Goal: Browse casually: Explore the website without a specific task or goal

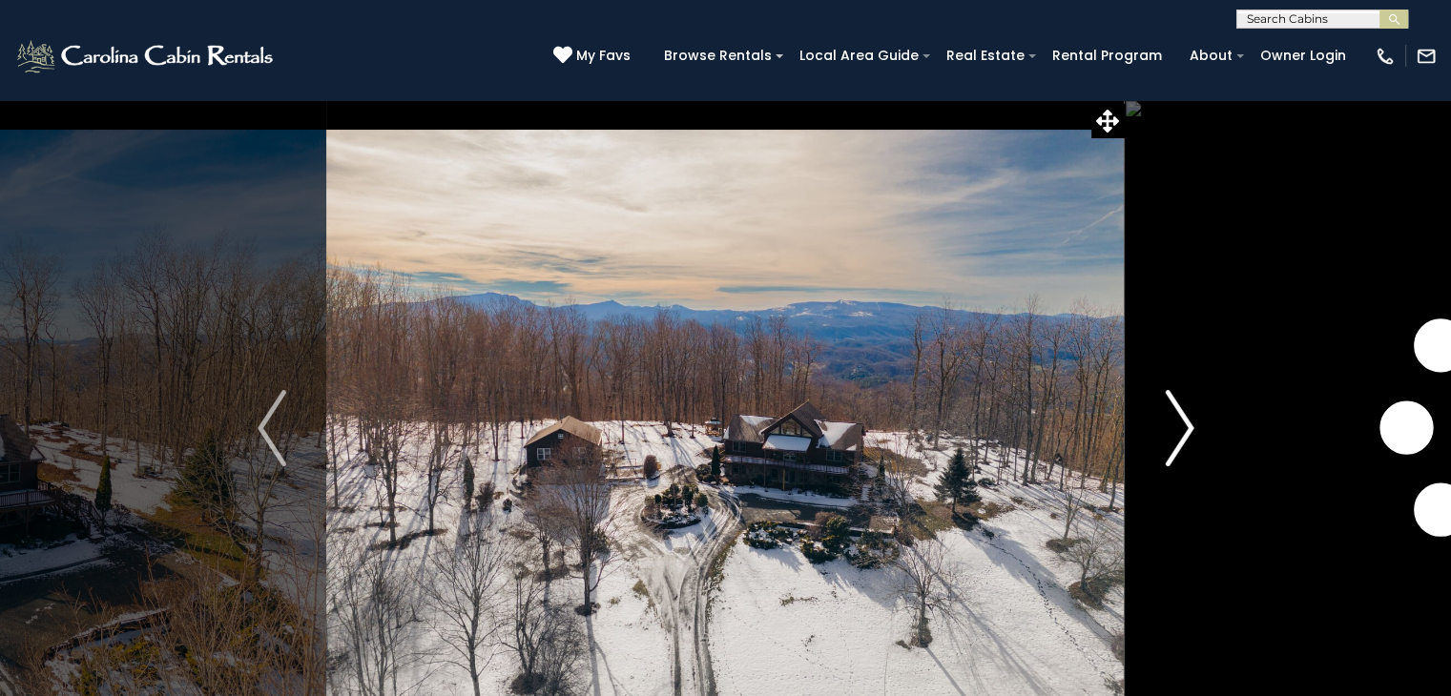
click at [1191, 434] on img "Next" at bounding box center [1179, 428] width 29 height 76
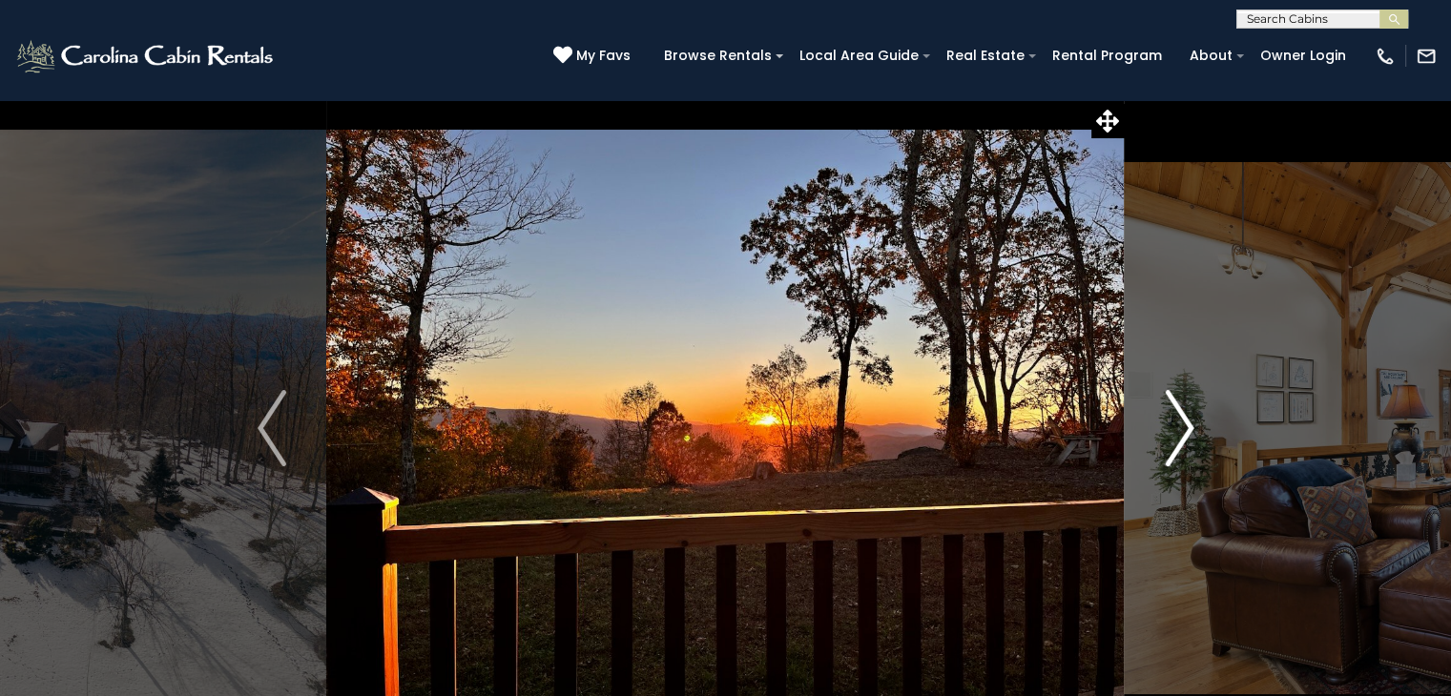
click at [1183, 423] on img "Next" at bounding box center [1179, 428] width 29 height 76
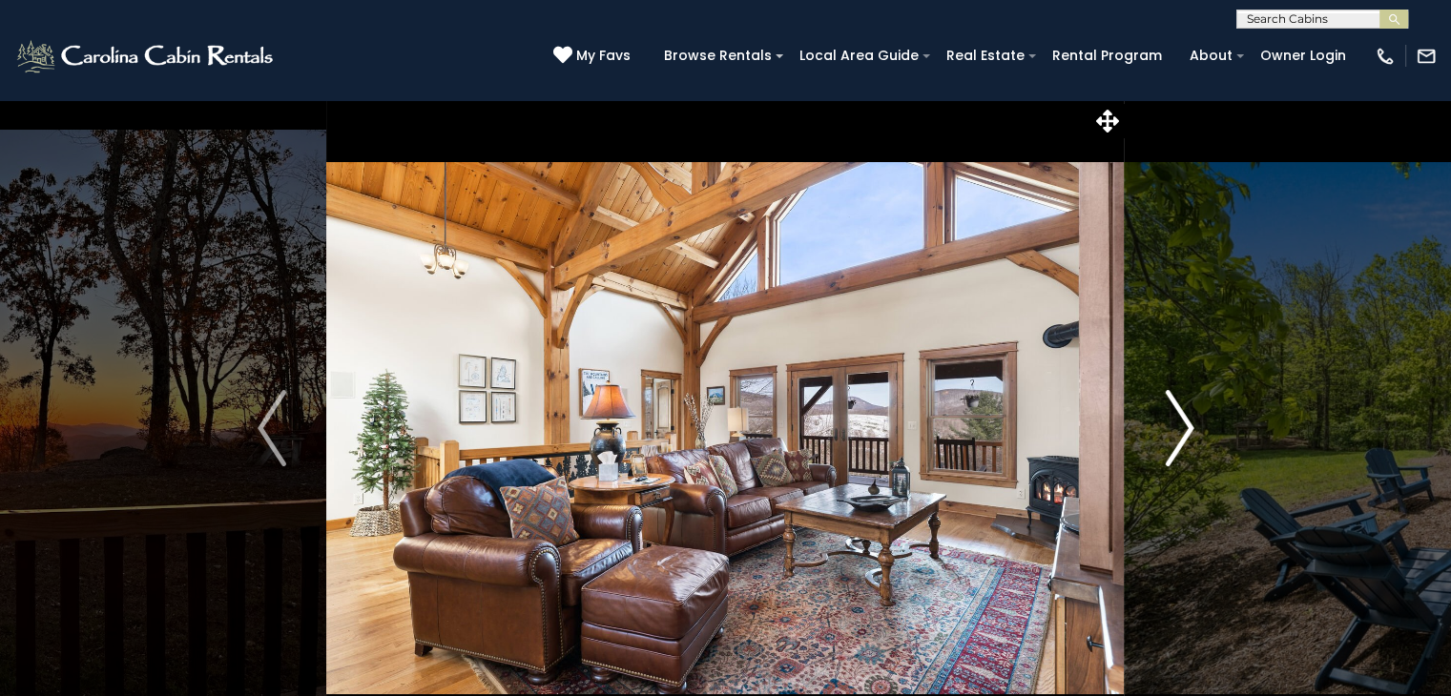
click at [1183, 429] on img "Next" at bounding box center [1179, 428] width 29 height 76
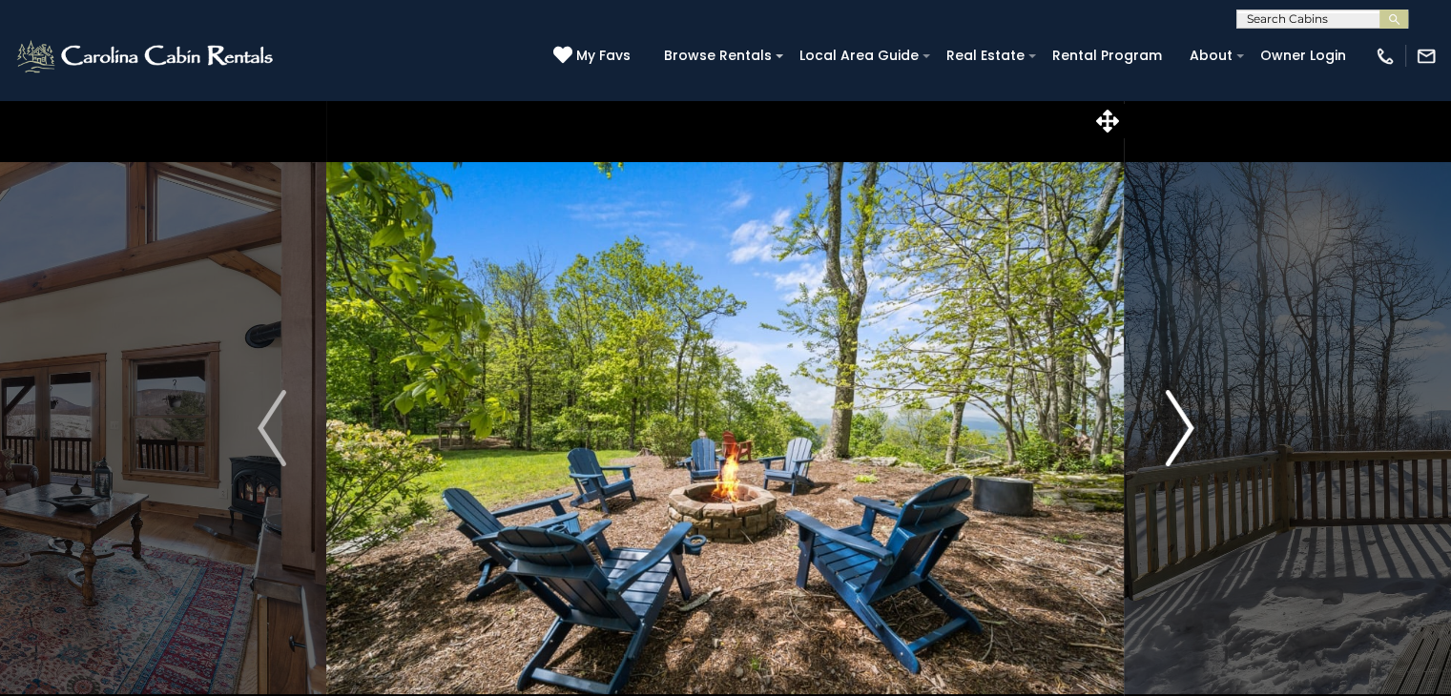
click at [1183, 413] on img "Next" at bounding box center [1179, 428] width 29 height 76
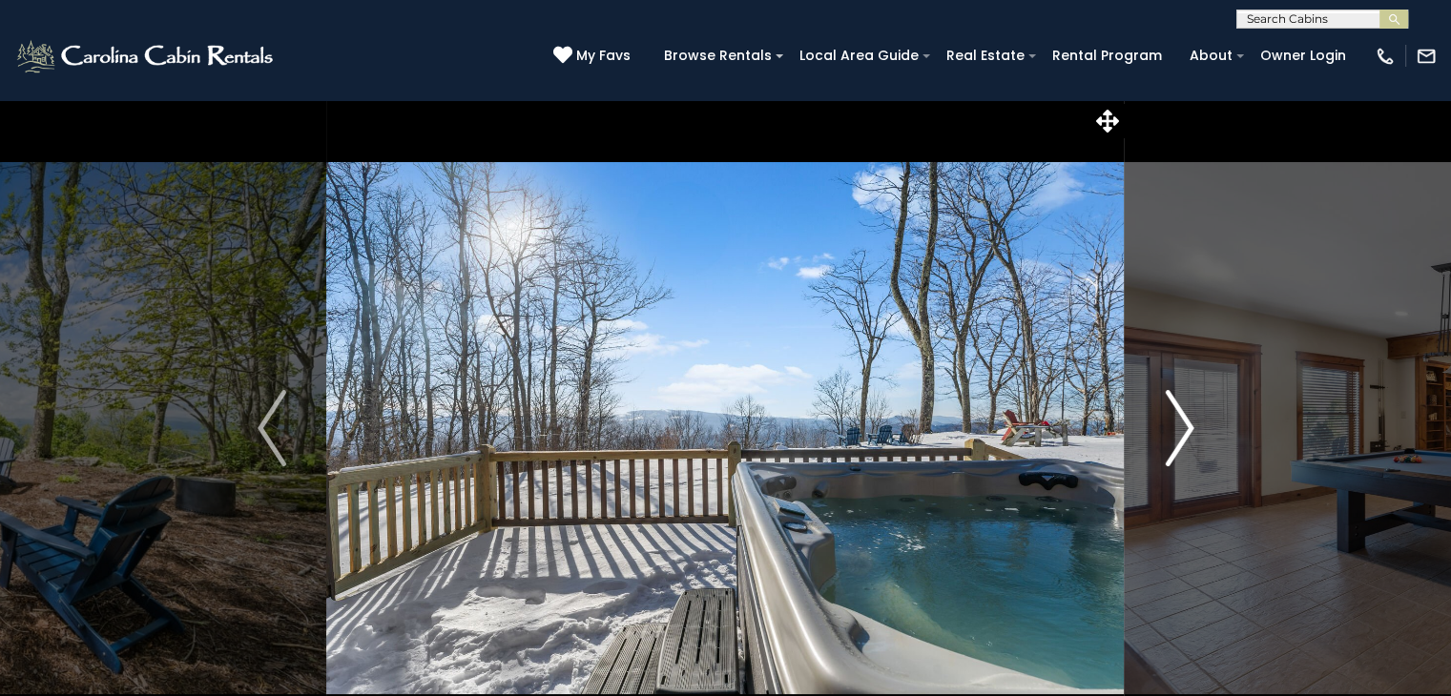
click at [1183, 413] on img "Next" at bounding box center [1179, 428] width 29 height 76
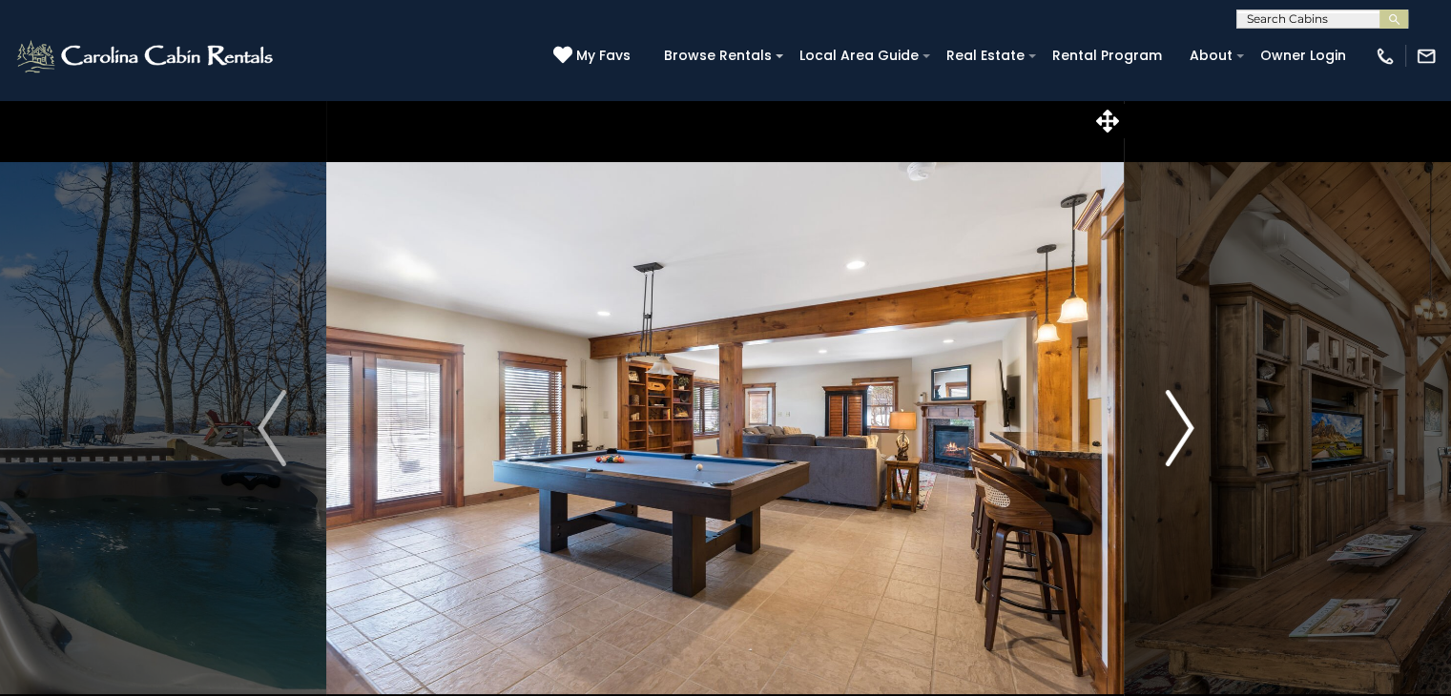
click at [1183, 416] on img "Next" at bounding box center [1179, 428] width 29 height 76
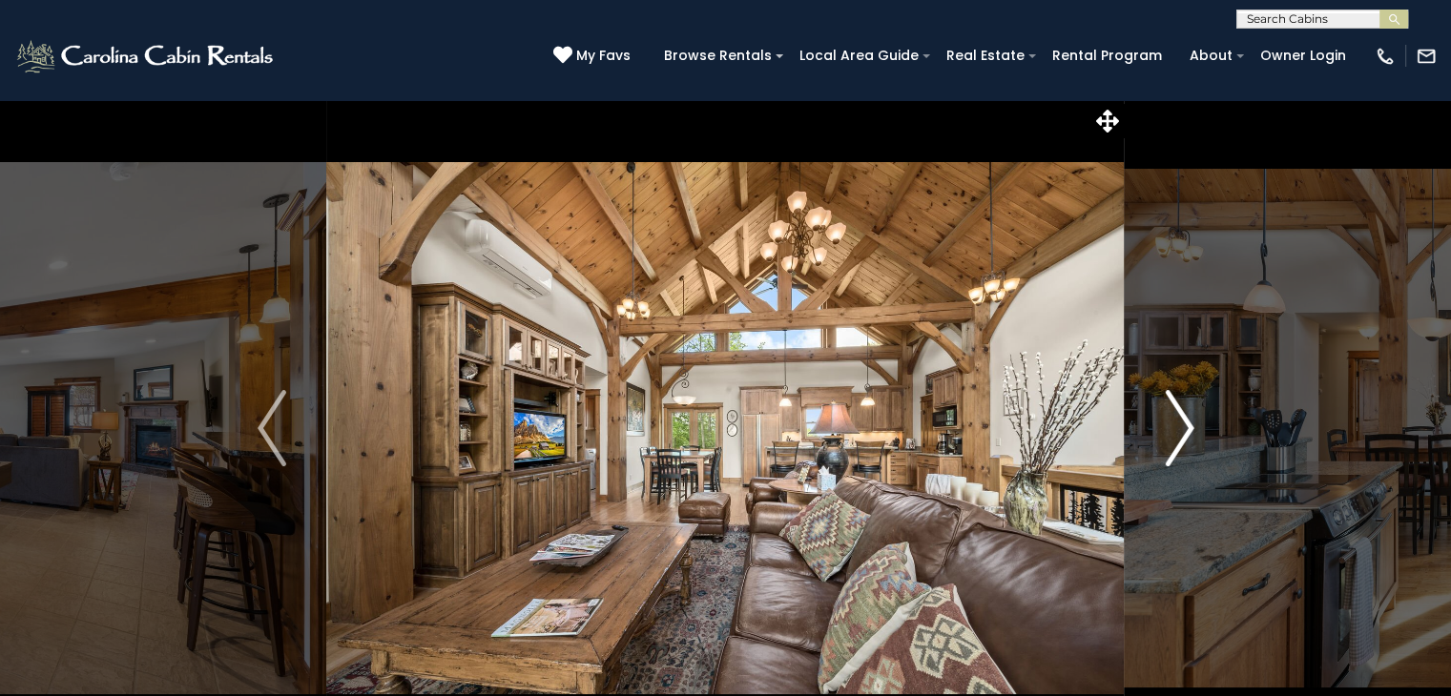
click at [1187, 435] on img "Next" at bounding box center [1179, 428] width 29 height 76
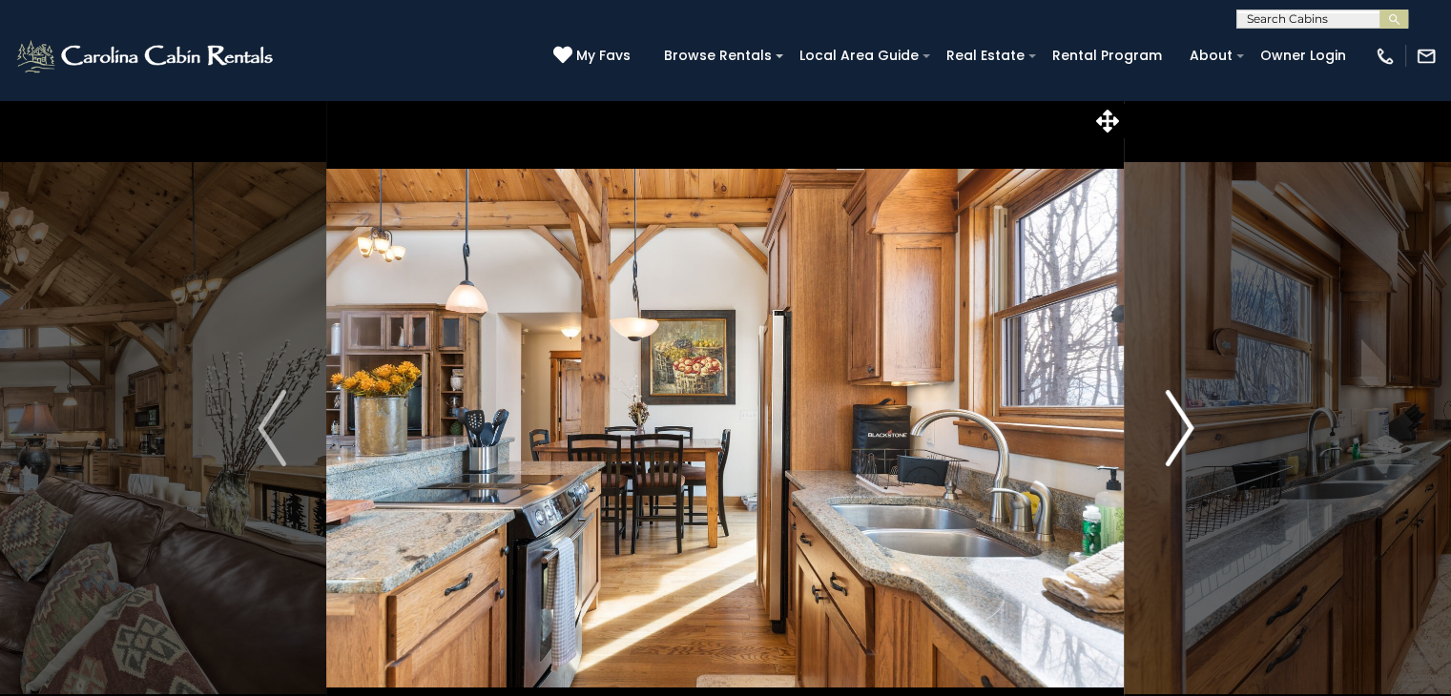
click at [1187, 432] on img "Next" at bounding box center [1179, 428] width 29 height 76
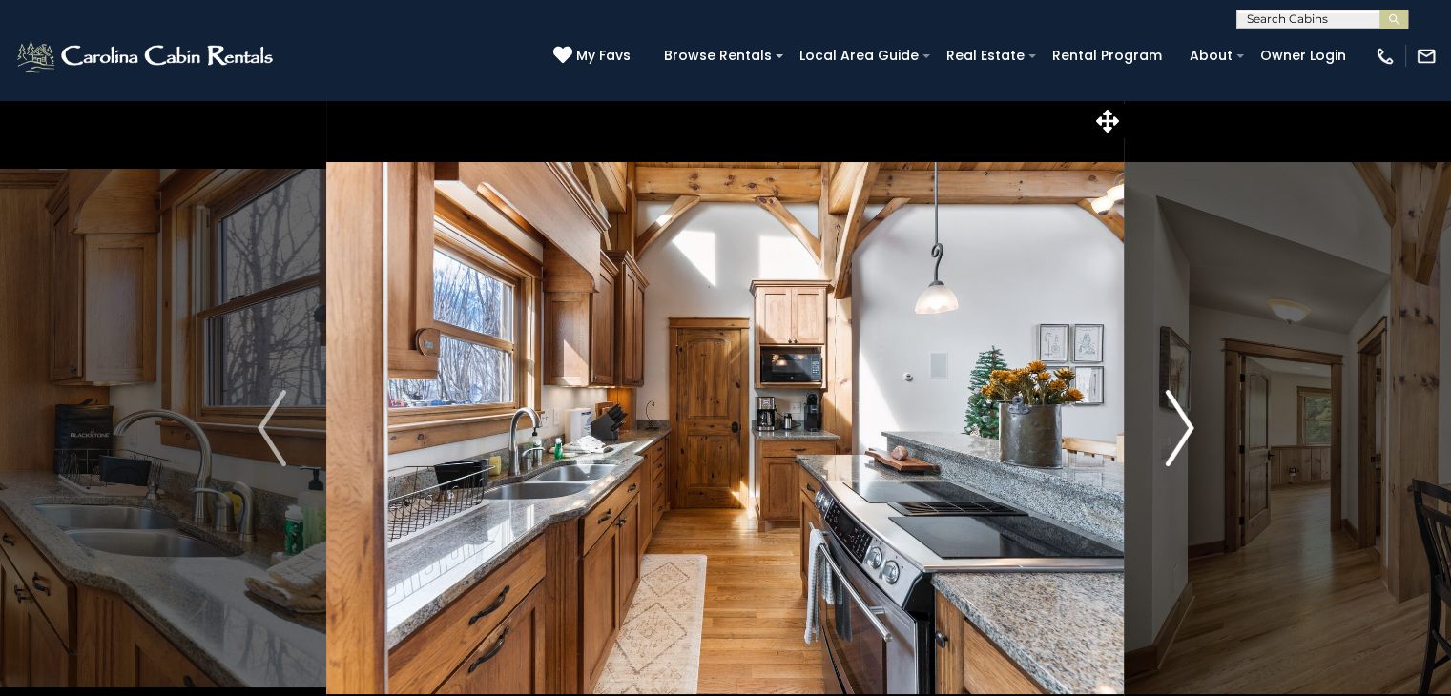
click at [1187, 431] on img "Next" at bounding box center [1179, 428] width 29 height 76
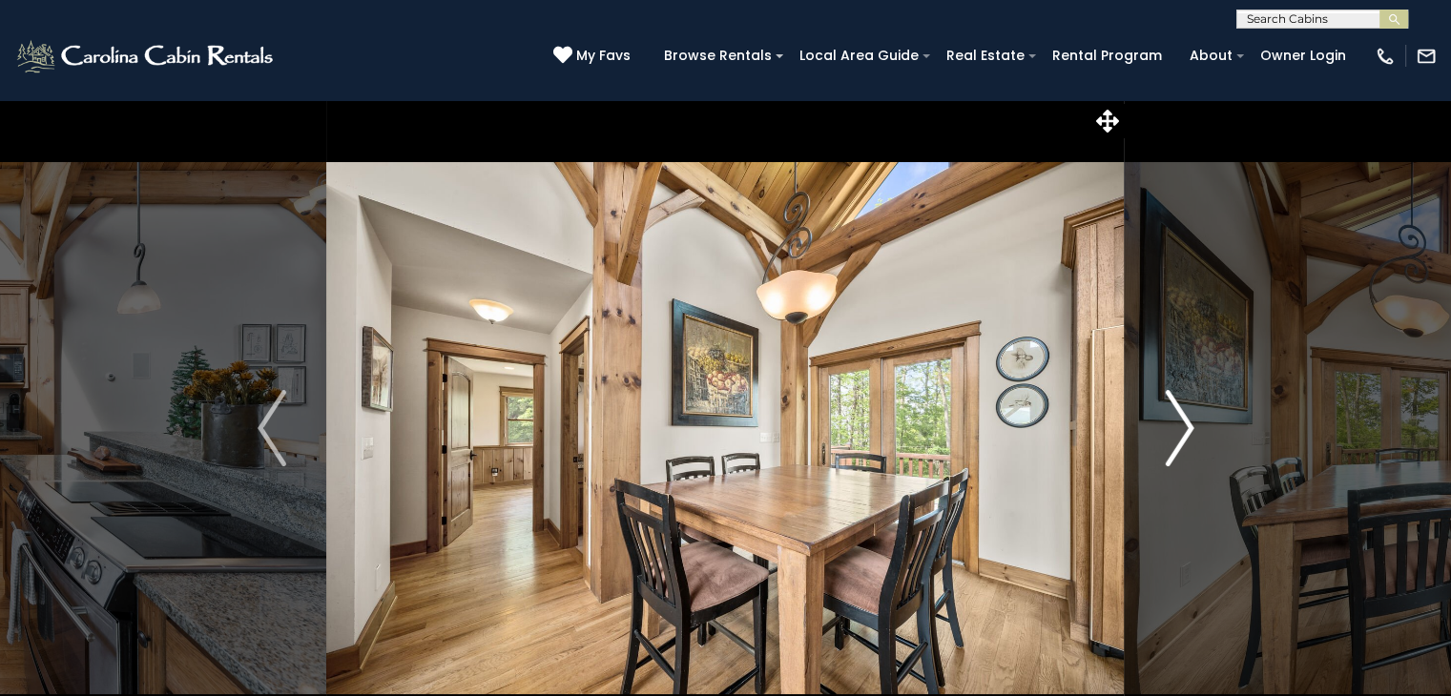
click at [1187, 431] on img "Next" at bounding box center [1179, 428] width 29 height 76
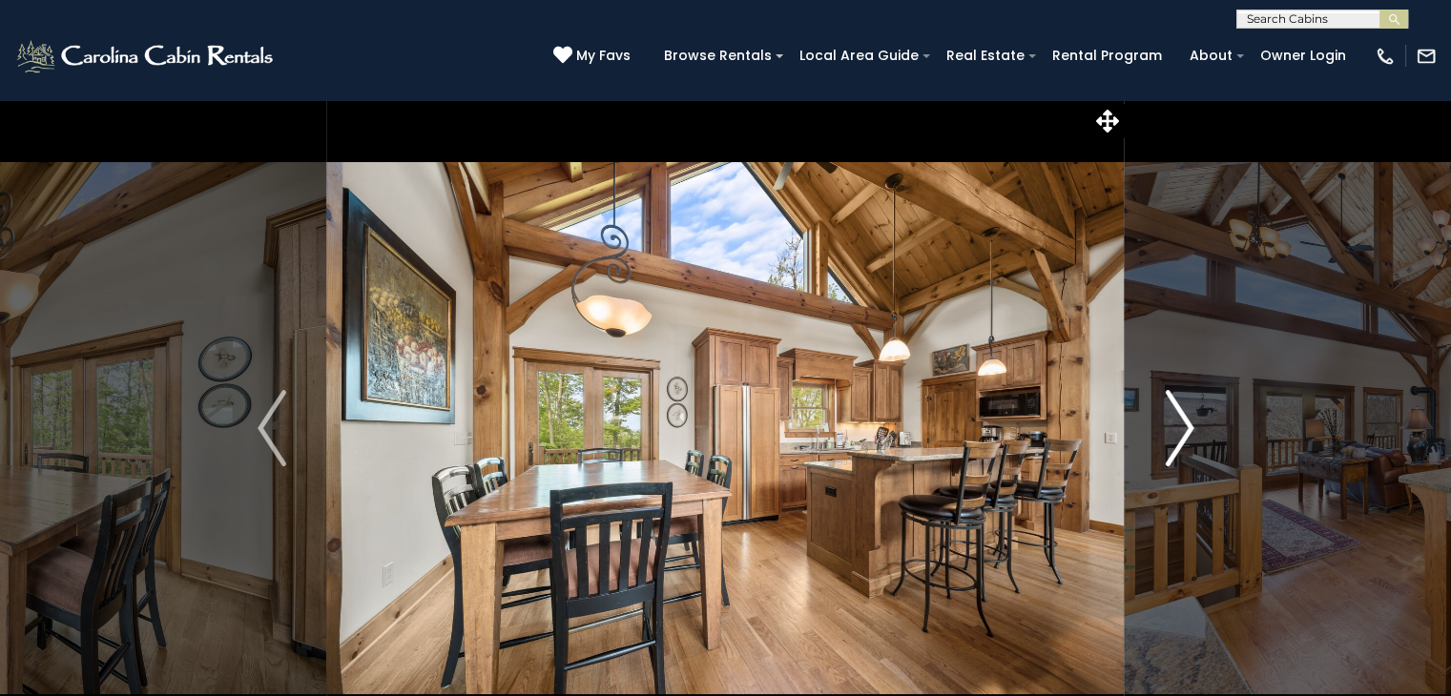
click at [1185, 436] on img "Next" at bounding box center [1179, 428] width 29 height 76
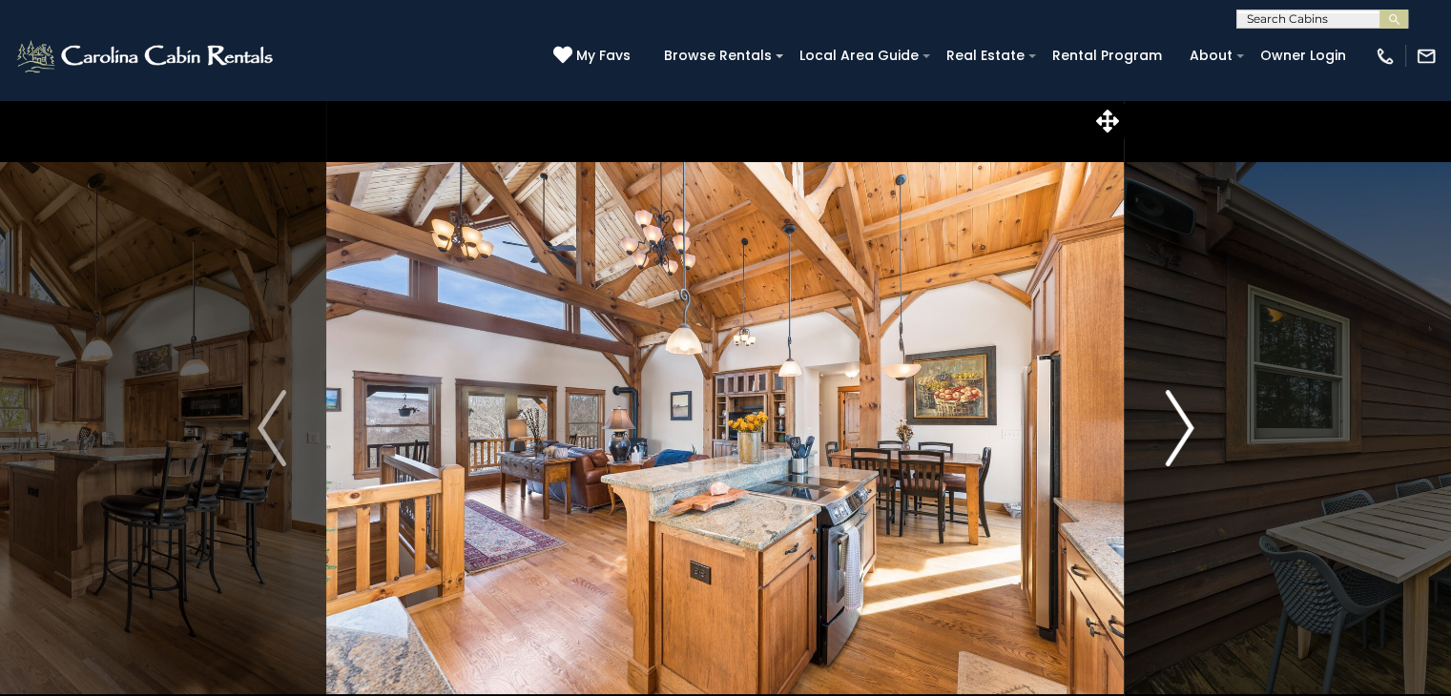
click at [1183, 431] on img "Next" at bounding box center [1179, 428] width 29 height 76
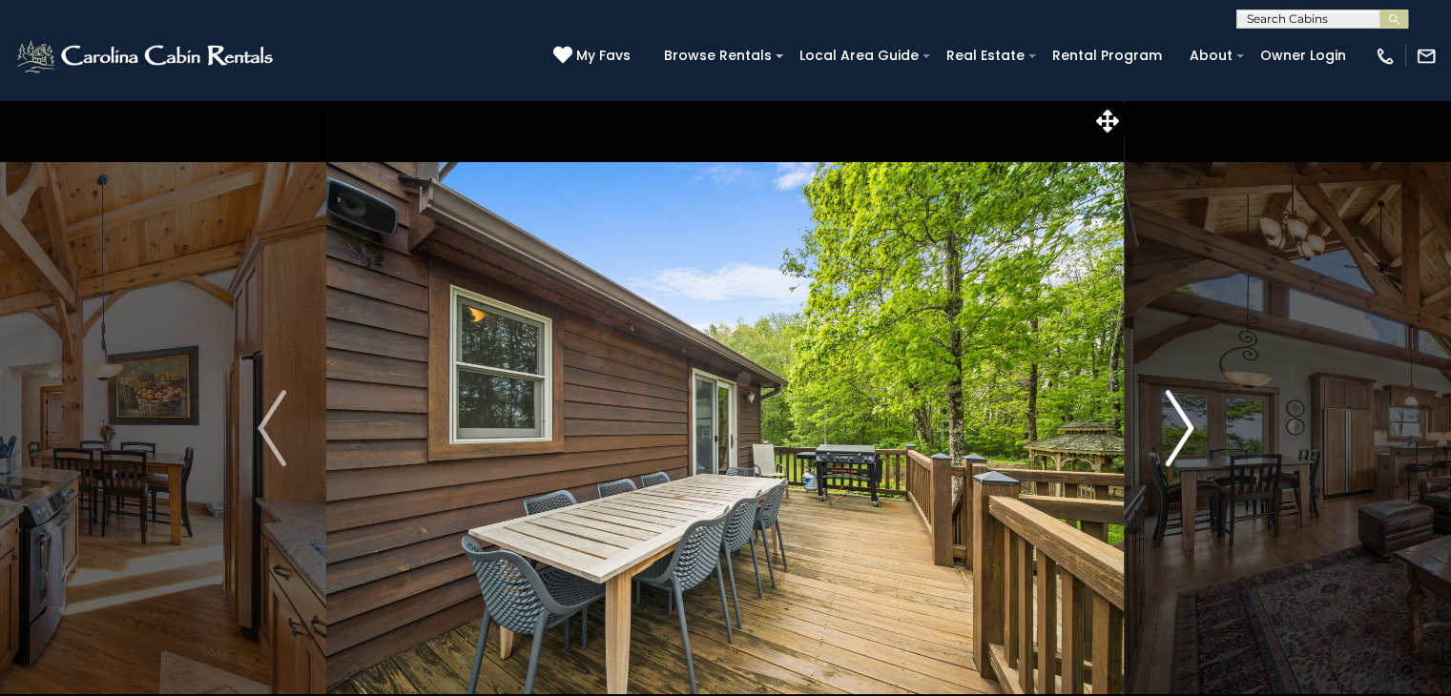
click at [1181, 429] on img "Next" at bounding box center [1179, 428] width 29 height 76
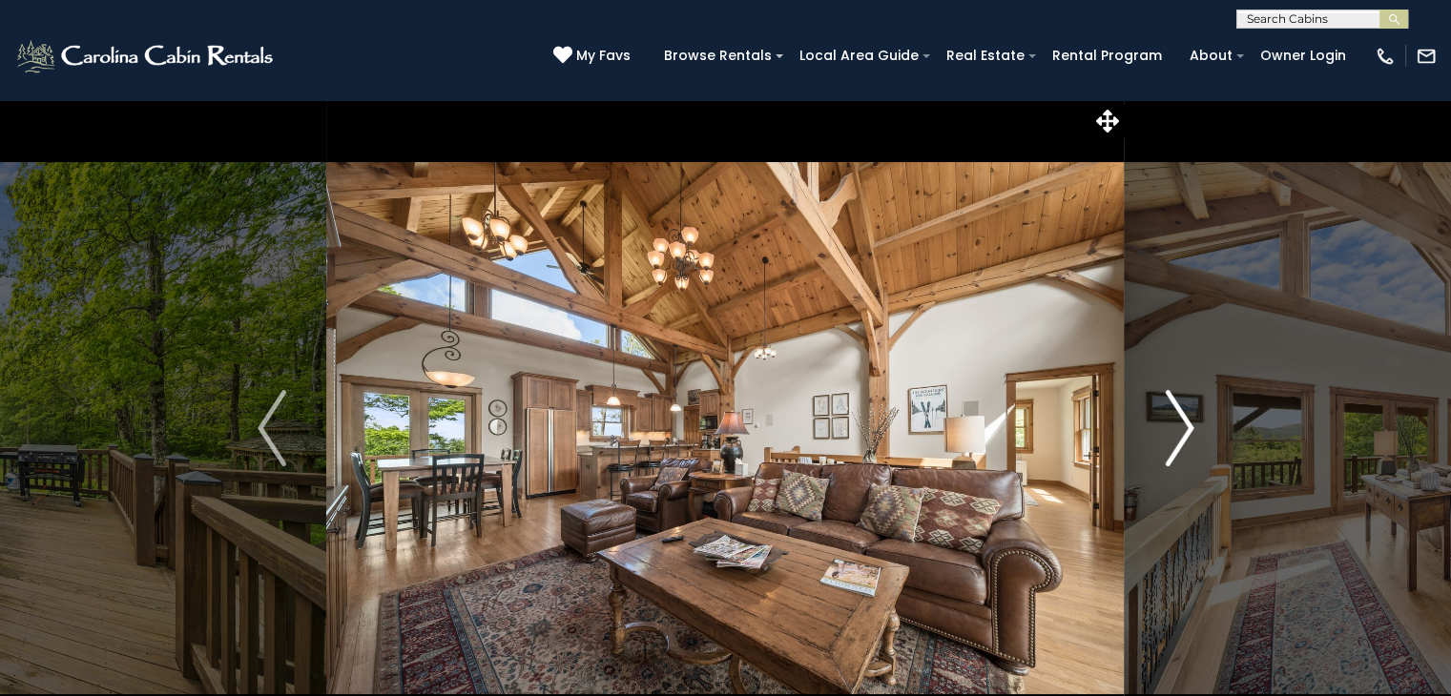
click at [1183, 424] on img "Next" at bounding box center [1179, 428] width 29 height 76
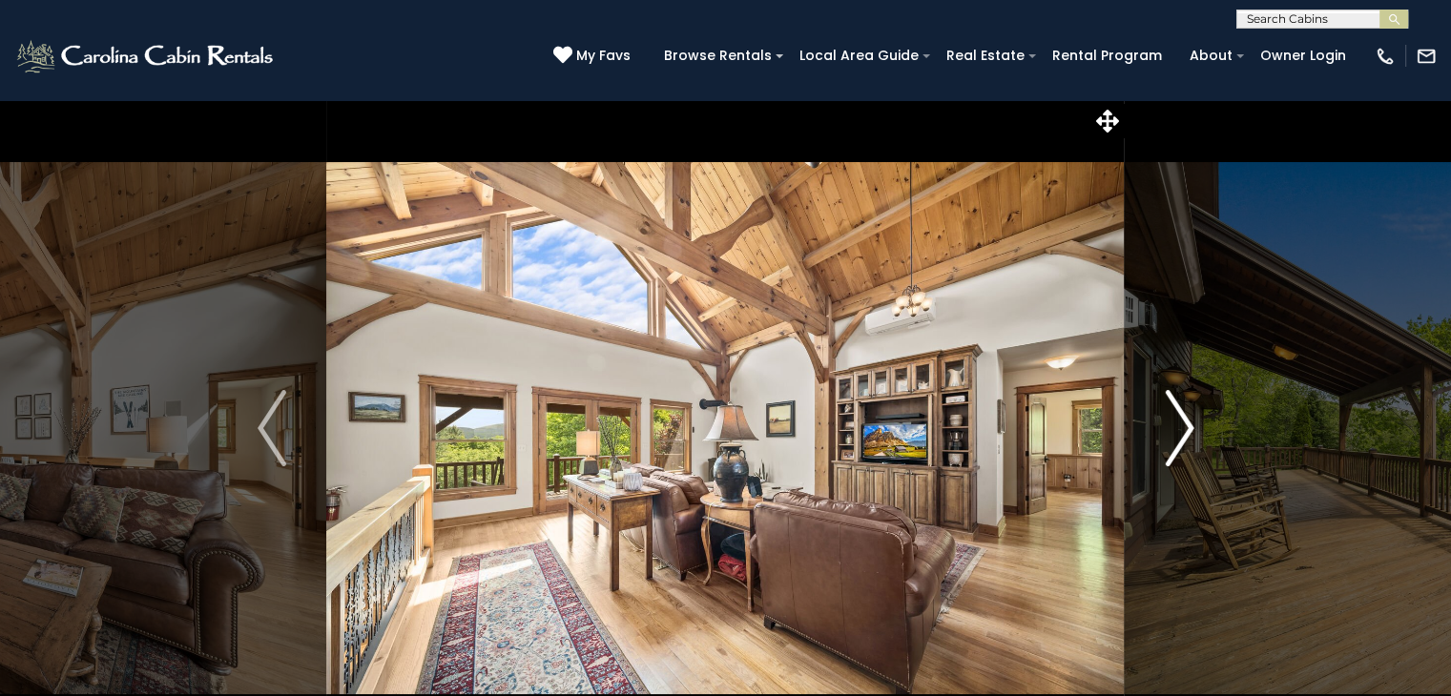
click at [1183, 424] on img "Next" at bounding box center [1179, 428] width 29 height 76
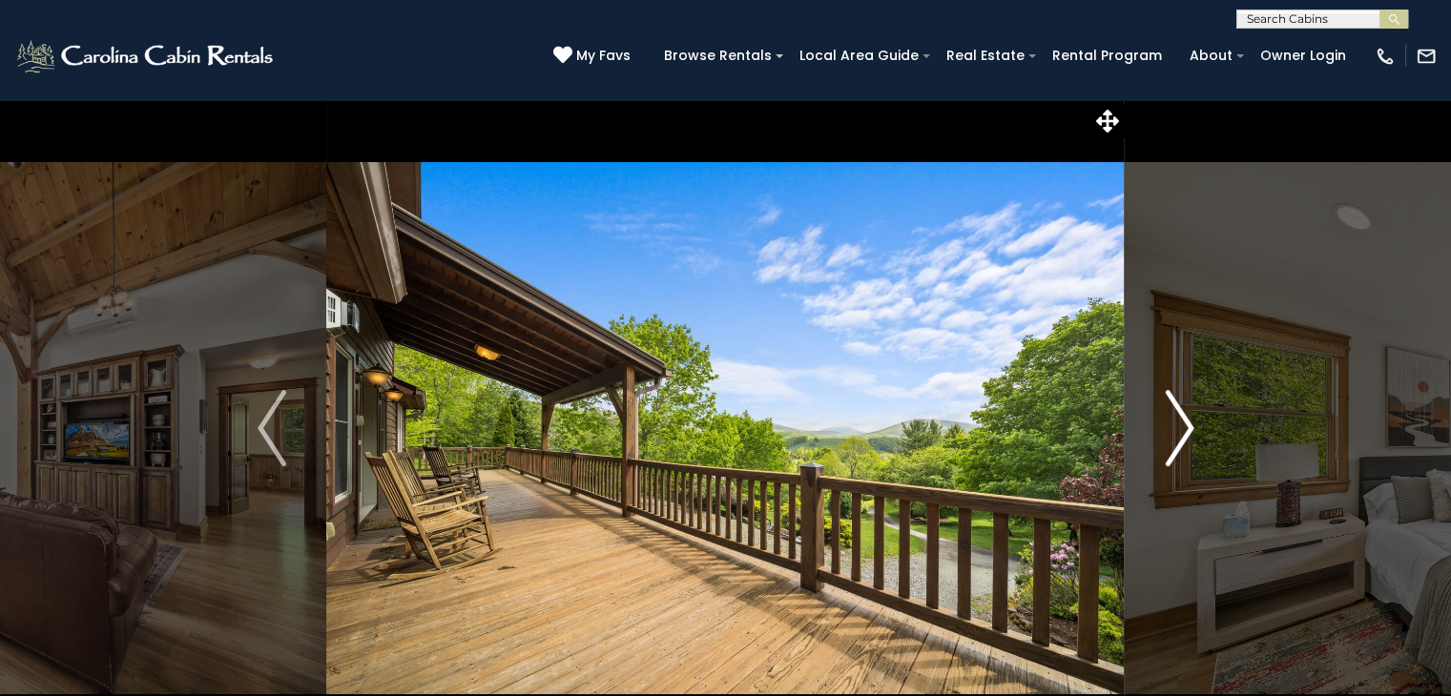
click at [1186, 424] on img "Next" at bounding box center [1179, 428] width 29 height 76
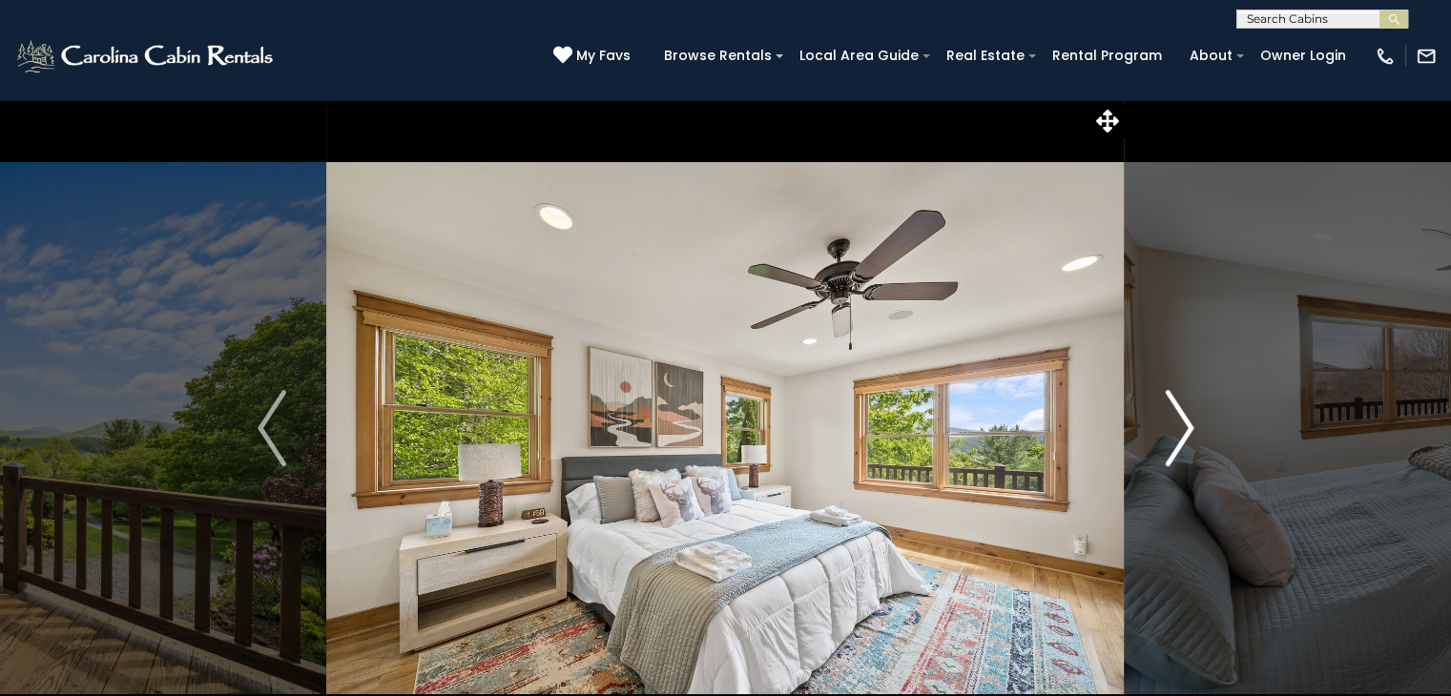
click at [1186, 424] on img "Next" at bounding box center [1179, 428] width 29 height 76
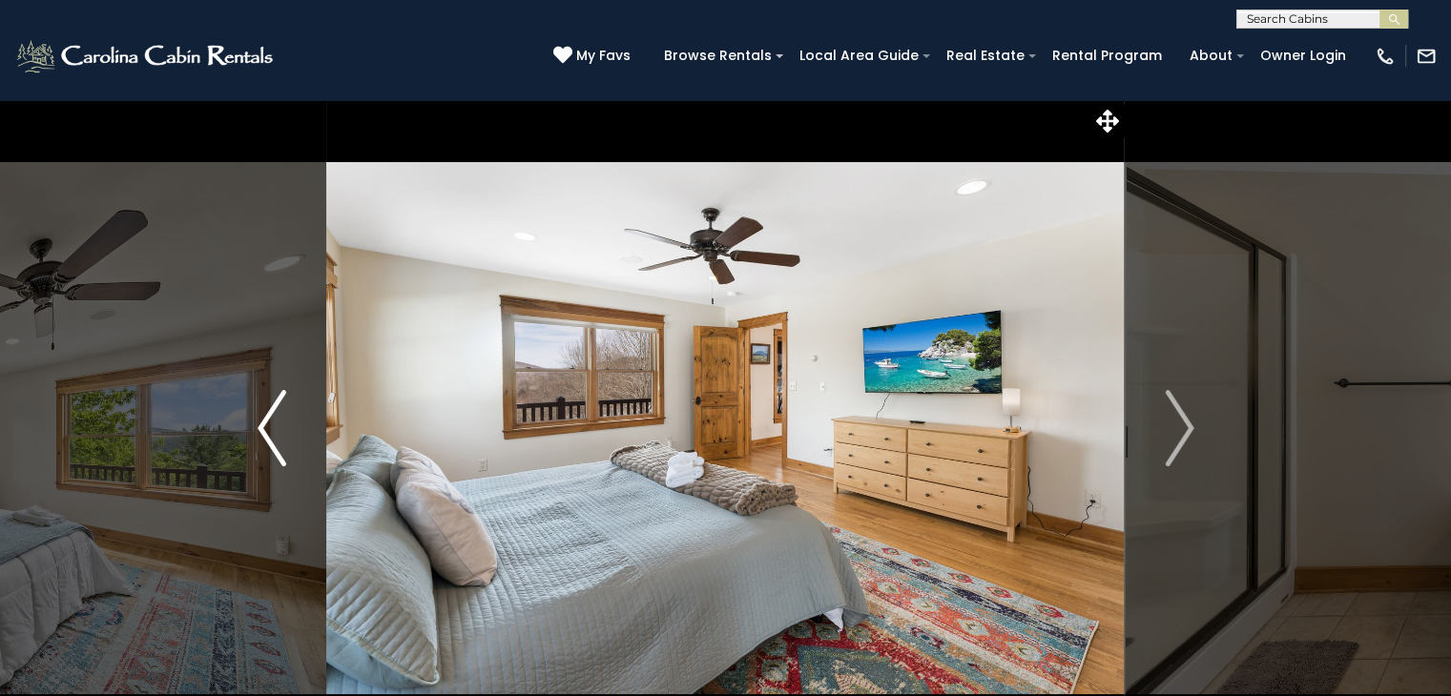
click at [267, 411] on img "Previous" at bounding box center [272, 428] width 29 height 76
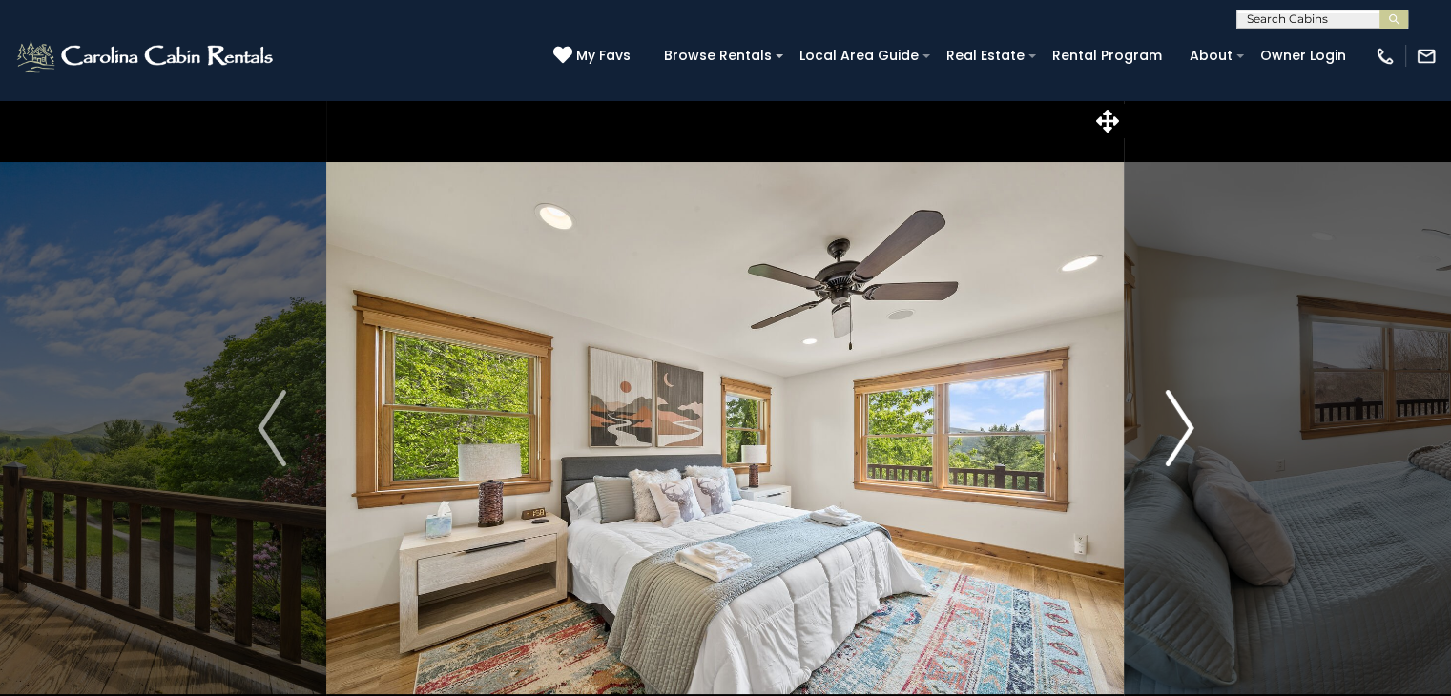
click at [1190, 424] on img "Next" at bounding box center [1179, 428] width 29 height 76
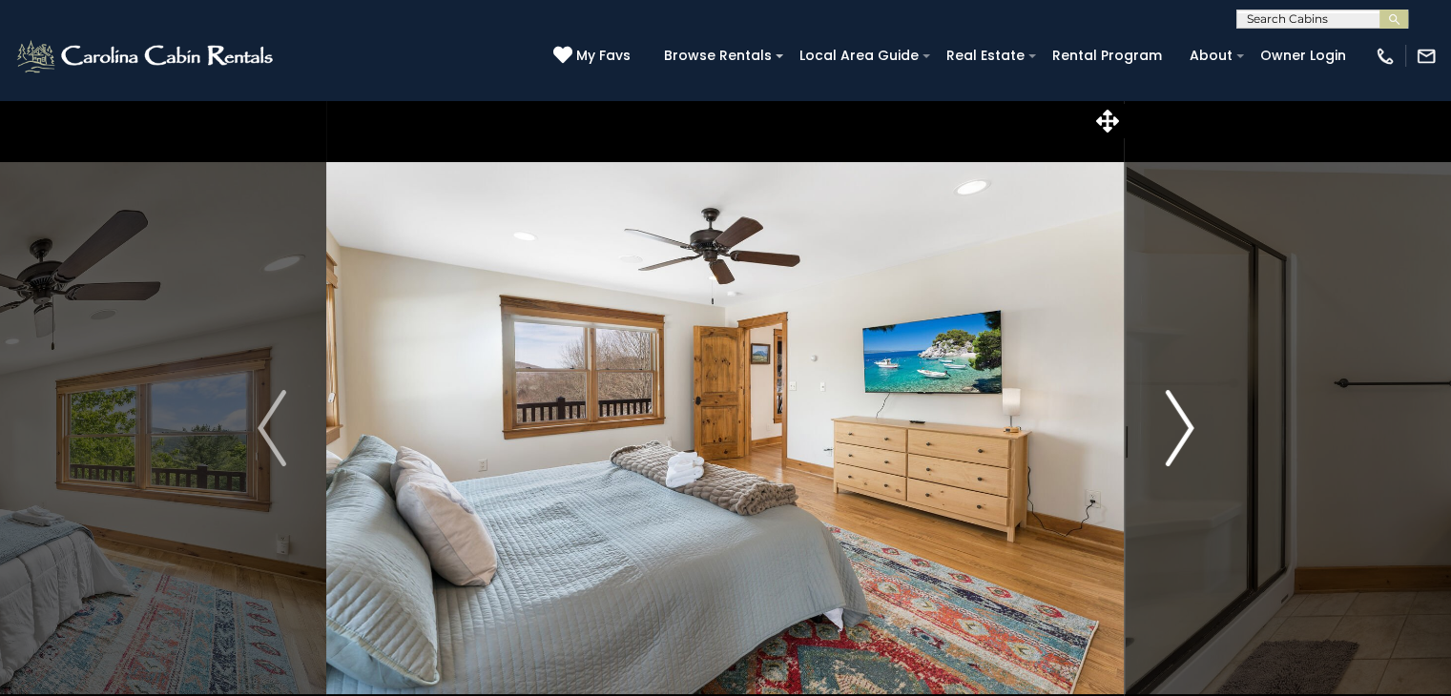
click at [1190, 424] on img "Next" at bounding box center [1179, 428] width 29 height 76
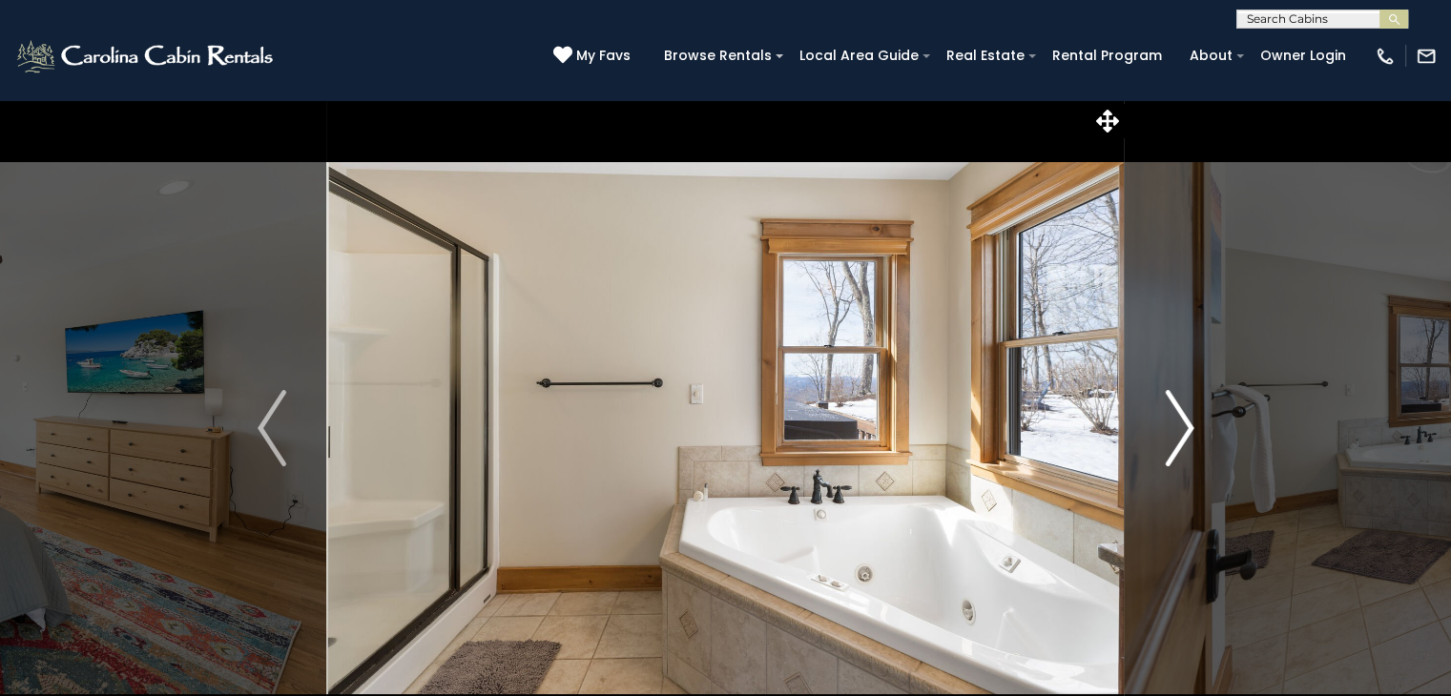
click at [1190, 424] on img "Next" at bounding box center [1179, 428] width 29 height 76
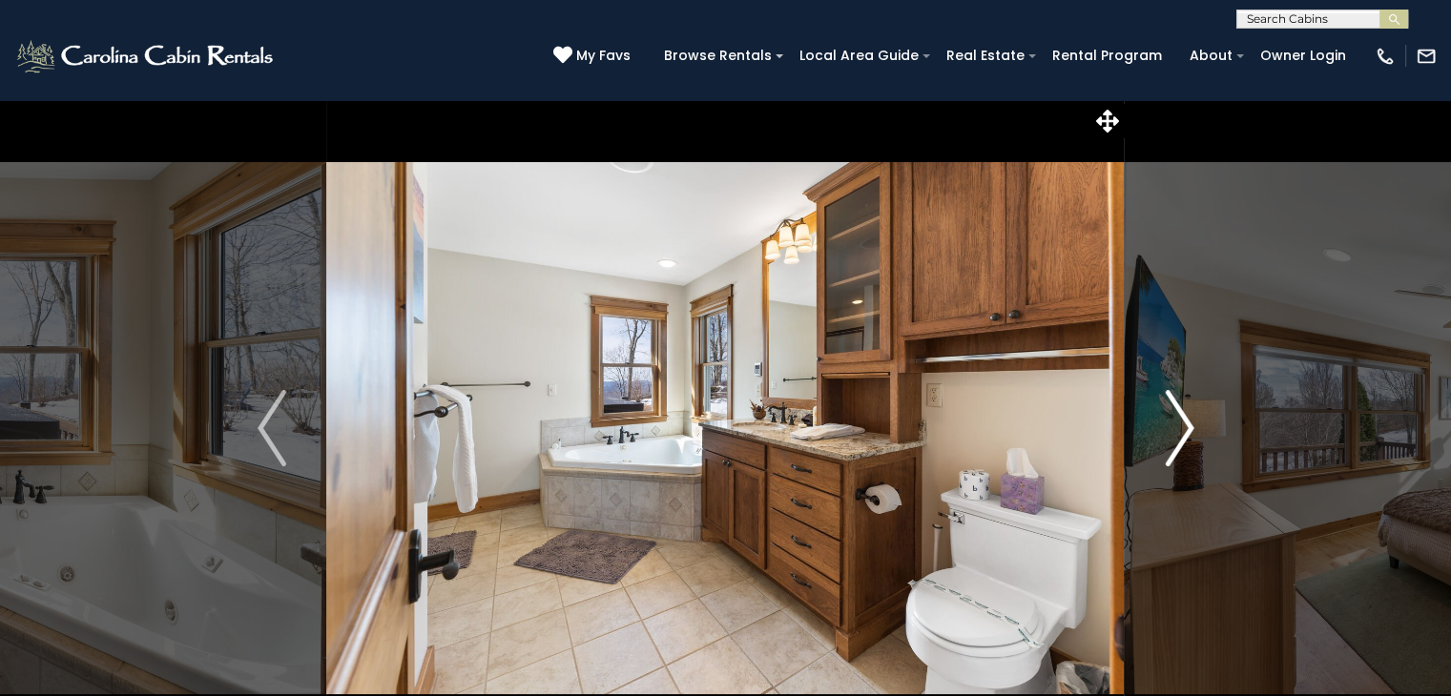
click at [1190, 424] on img "Next" at bounding box center [1179, 428] width 29 height 76
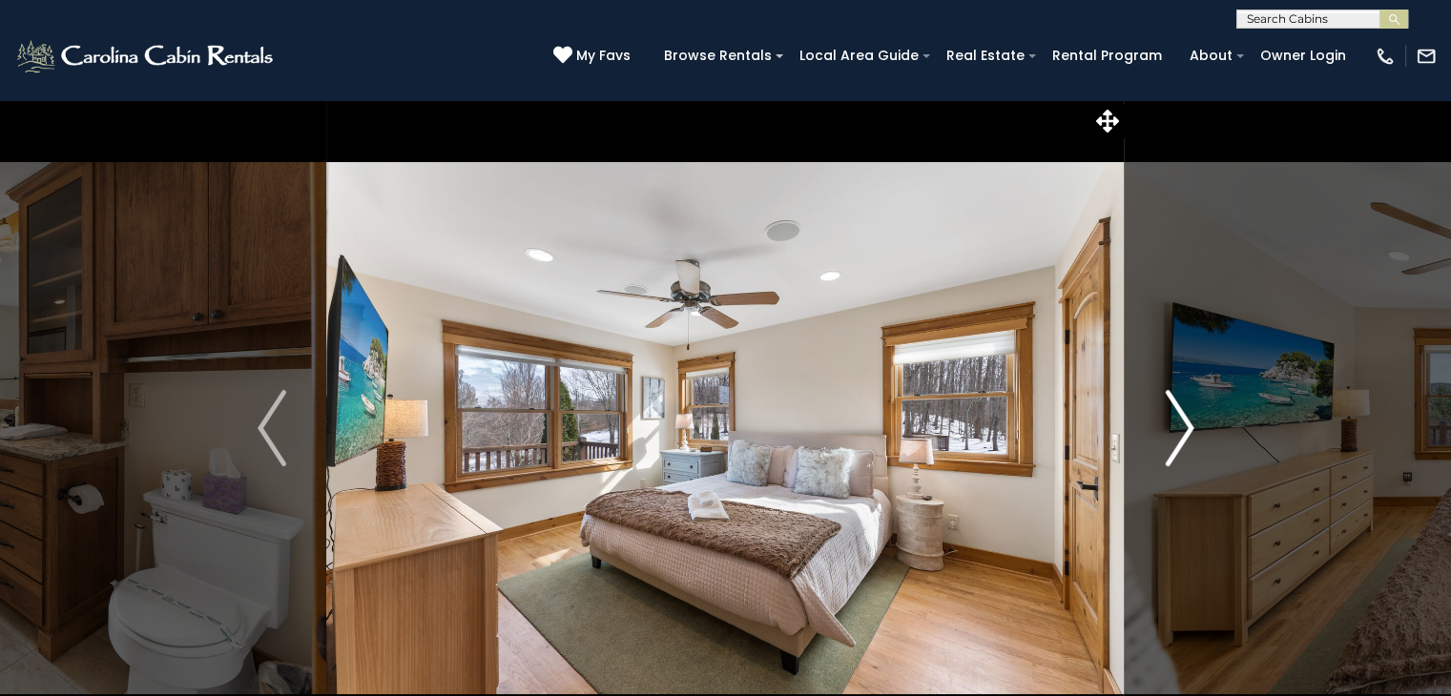
click at [1190, 424] on img "Next" at bounding box center [1179, 428] width 29 height 76
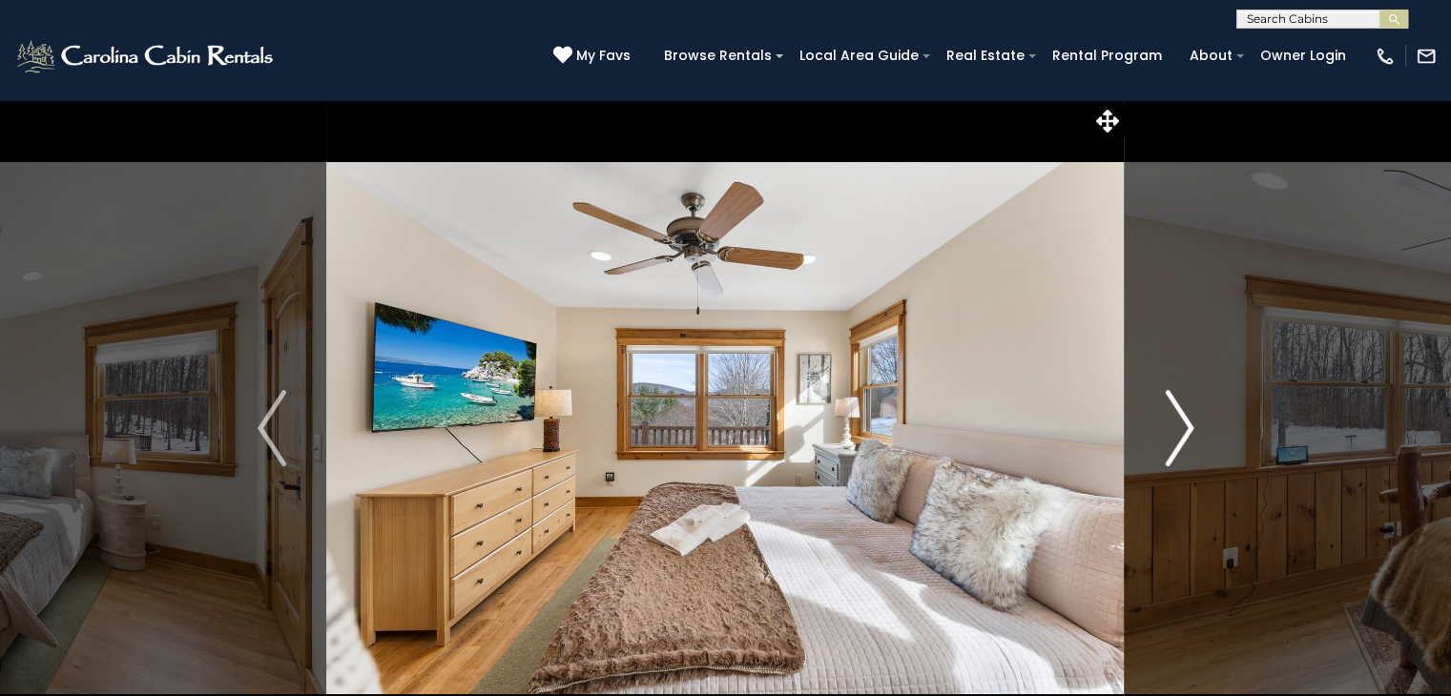
click at [1190, 424] on img "Next" at bounding box center [1179, 428] width 29 height 76
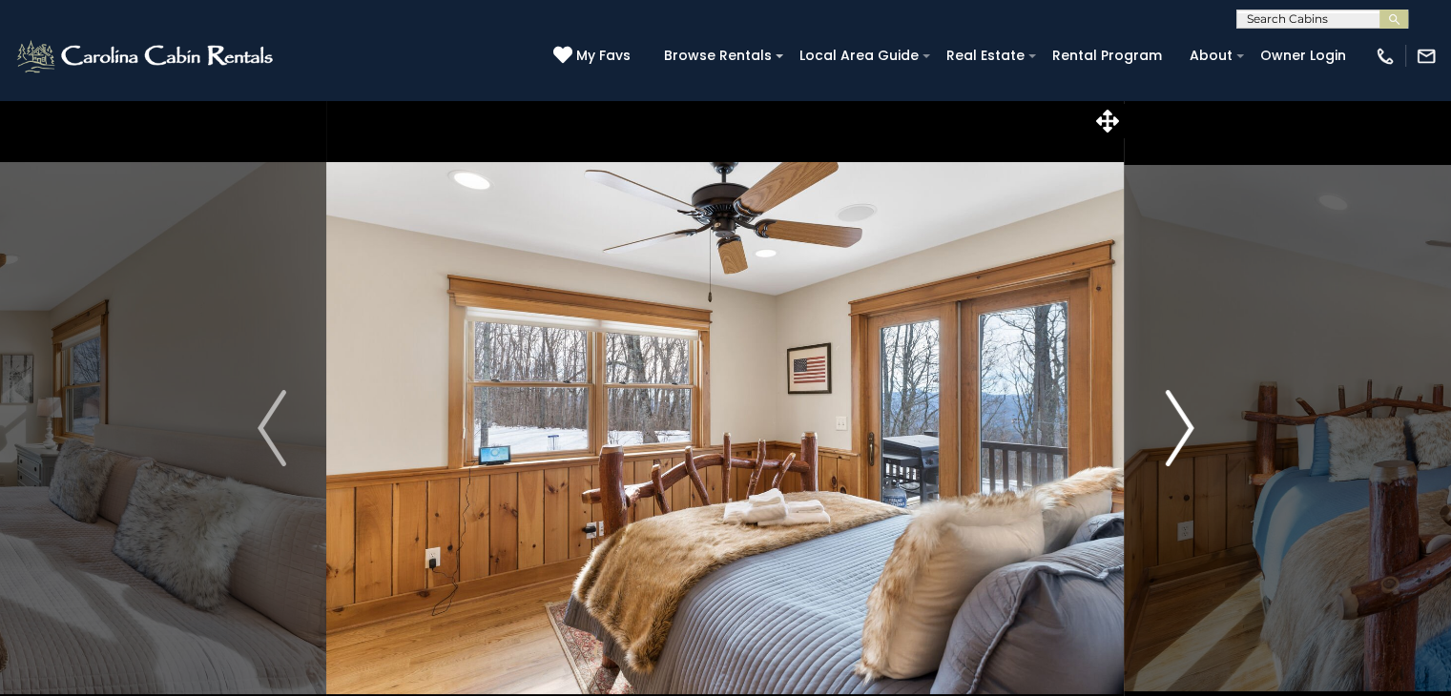
click at [1190, 424] on img "Next" at bounding box center [1179, 428] width 29 height 76
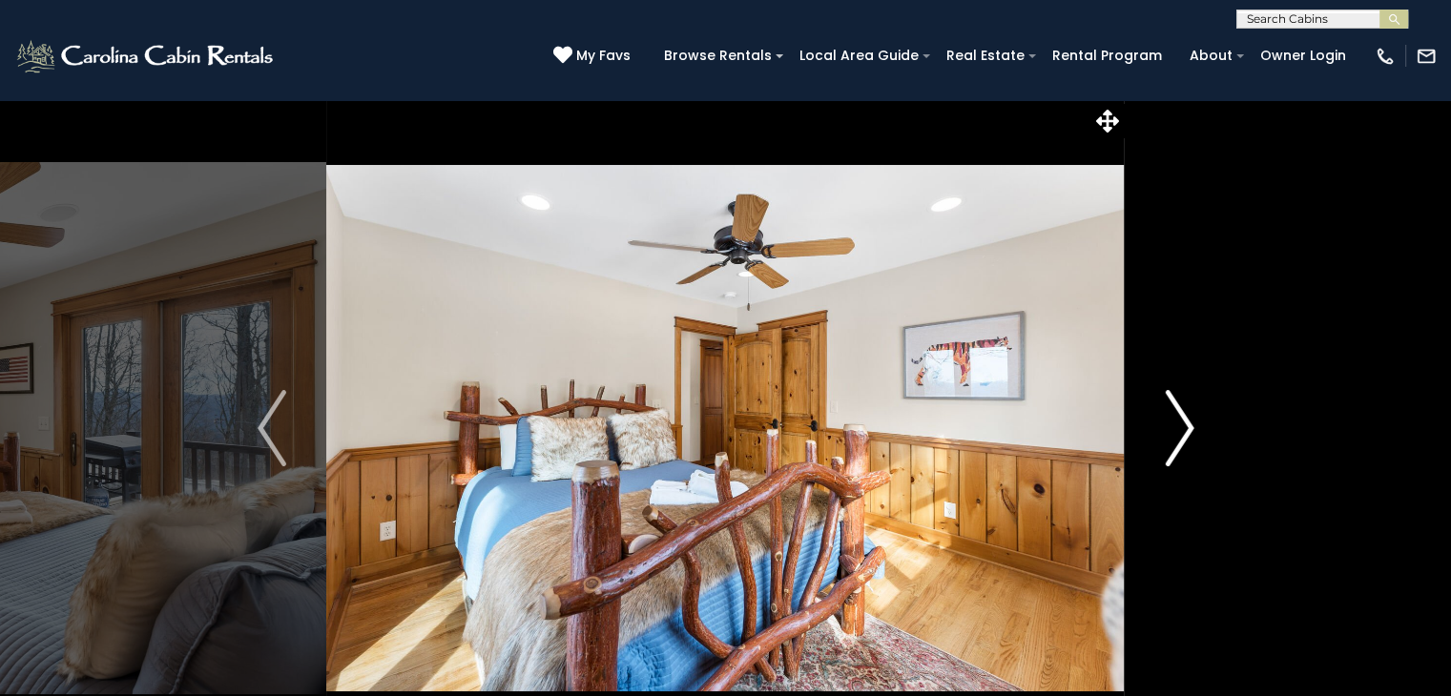
click at [1190, 424] on img "Next" at bounding box center [1179, 428] width 29 height 76
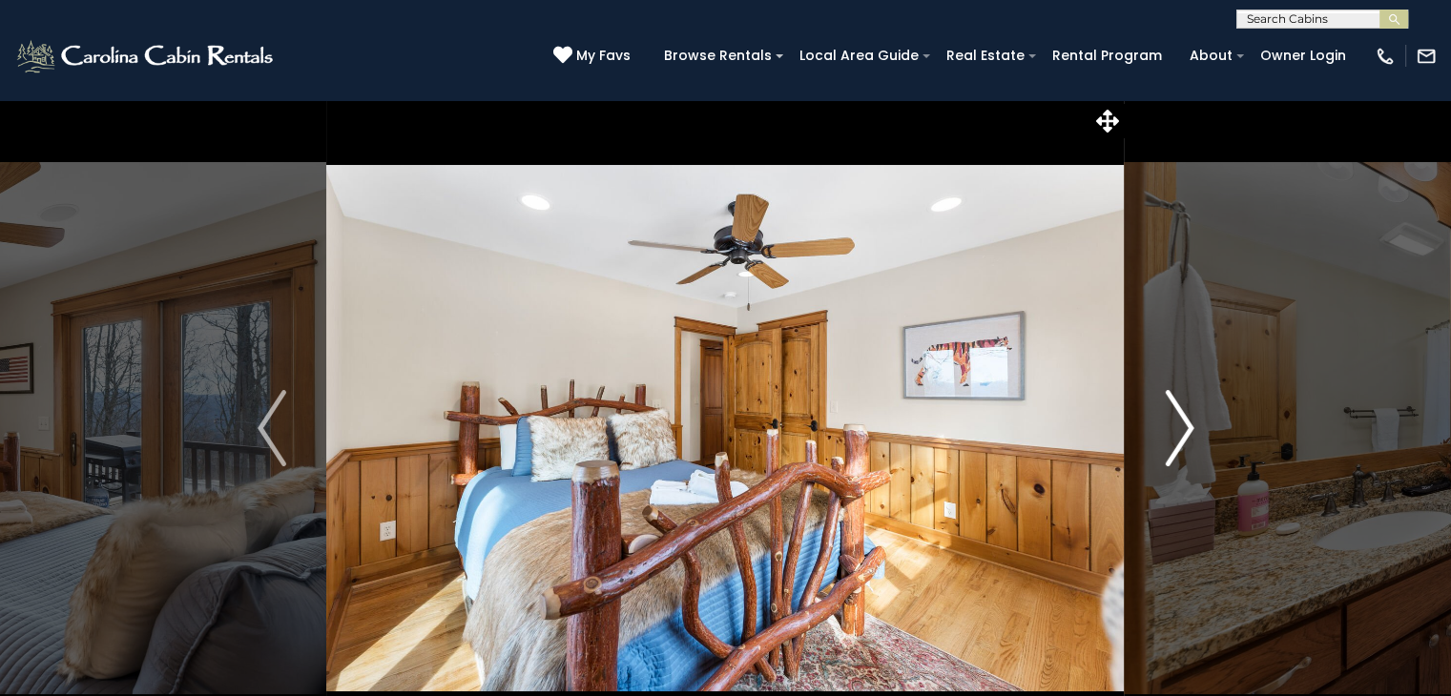
click at [1190, 424] on img "Next" at bounding box center [1179, 428] width 29 height 76
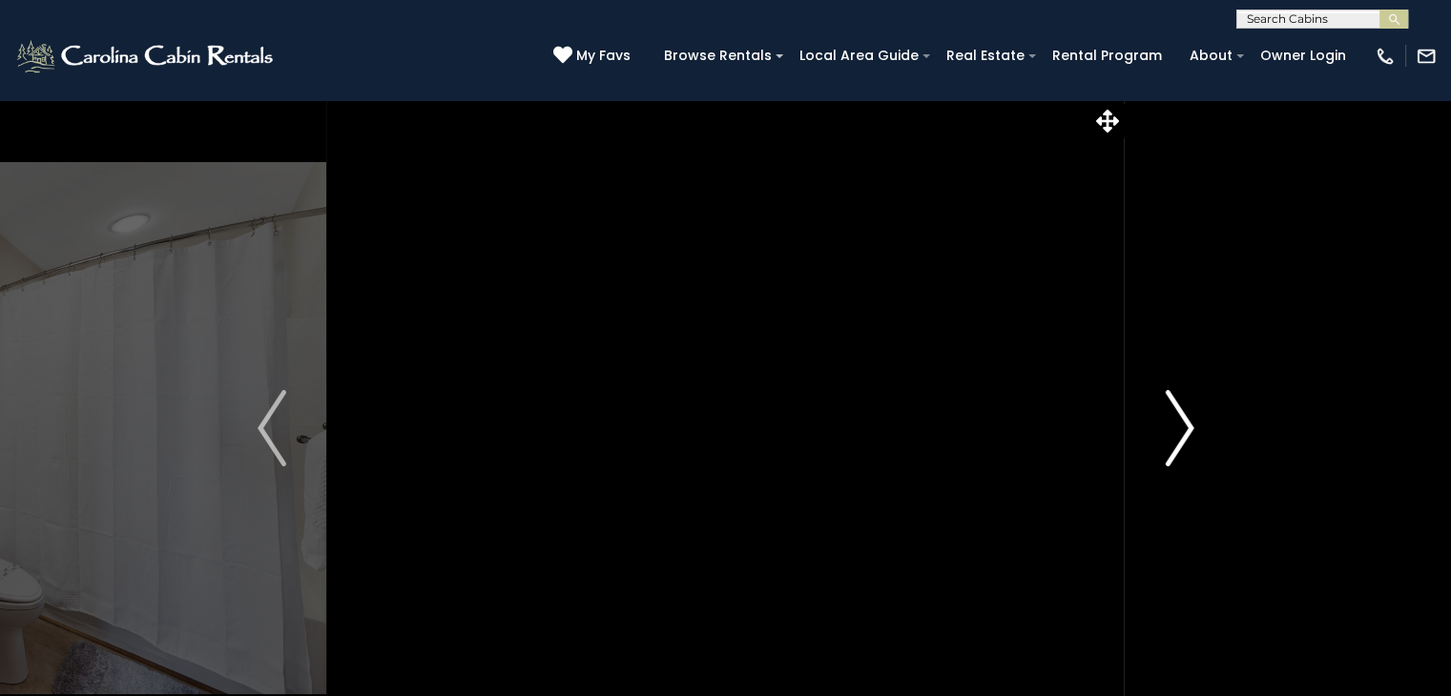
click at [1182, 430] on img "Next" at bounding box center [1179, 428] width 29 height 76
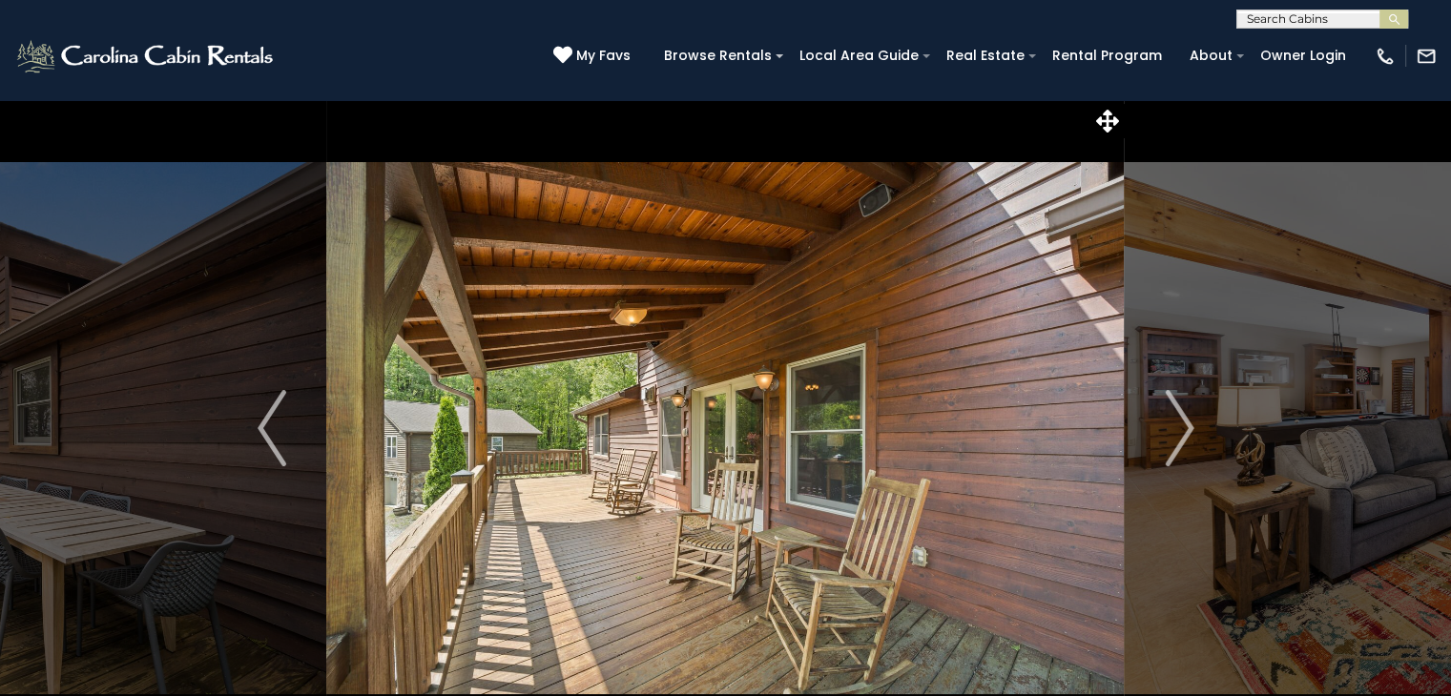
click at [409, 464] on img at bounding box center [724, 428] width 797 height 658
click at [1186, 432] on img "Next" at bounding box center [1179, 428] width 29 height 76
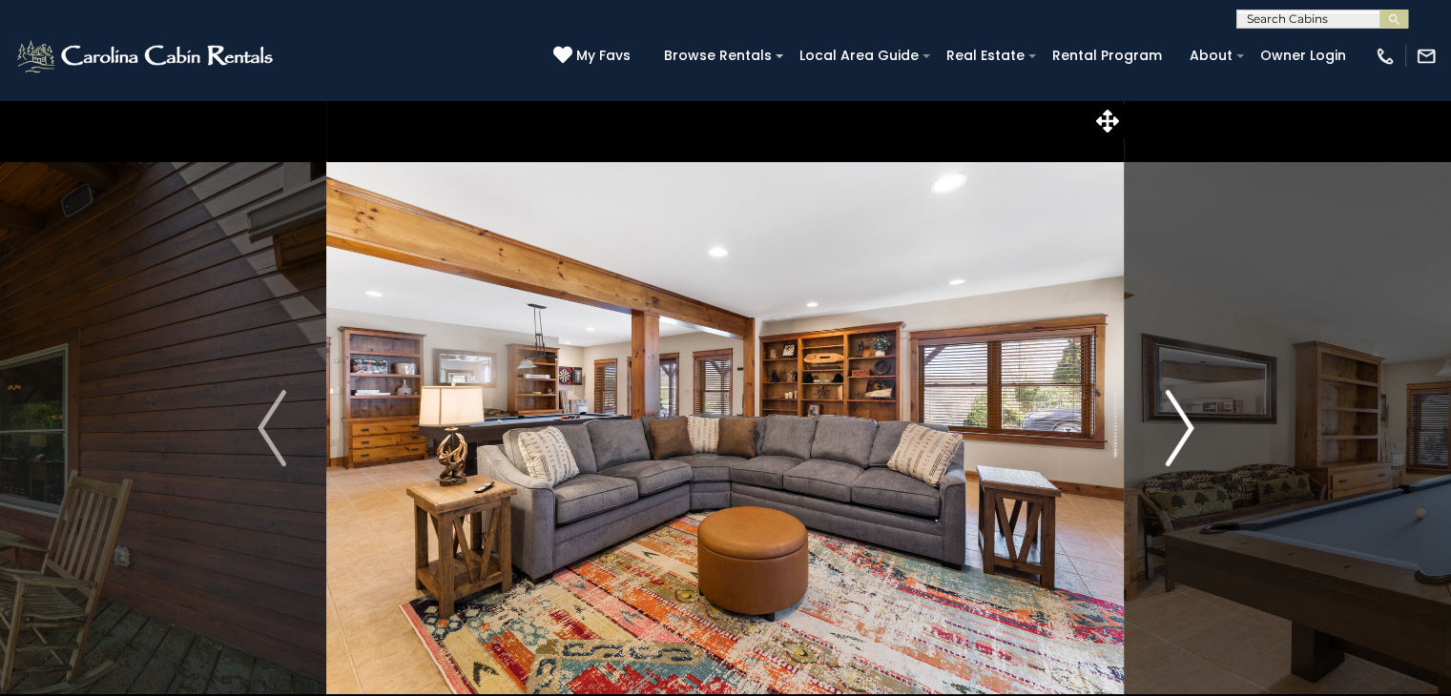
click at [1181, 428] on img "Next" at bounding box center [1179, 428] width 29 height 76
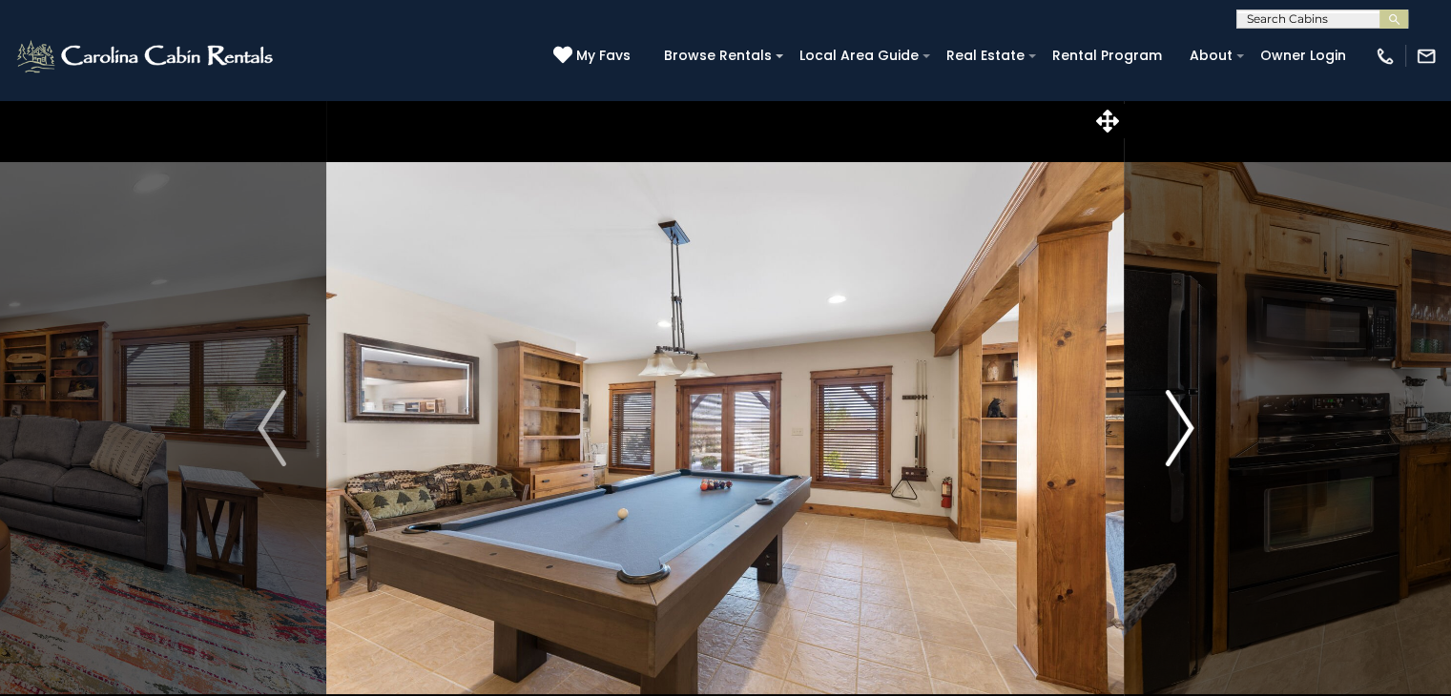
click at [1182, 424] on img "Next" at bounding box center [1179, 428] width 29 height 76
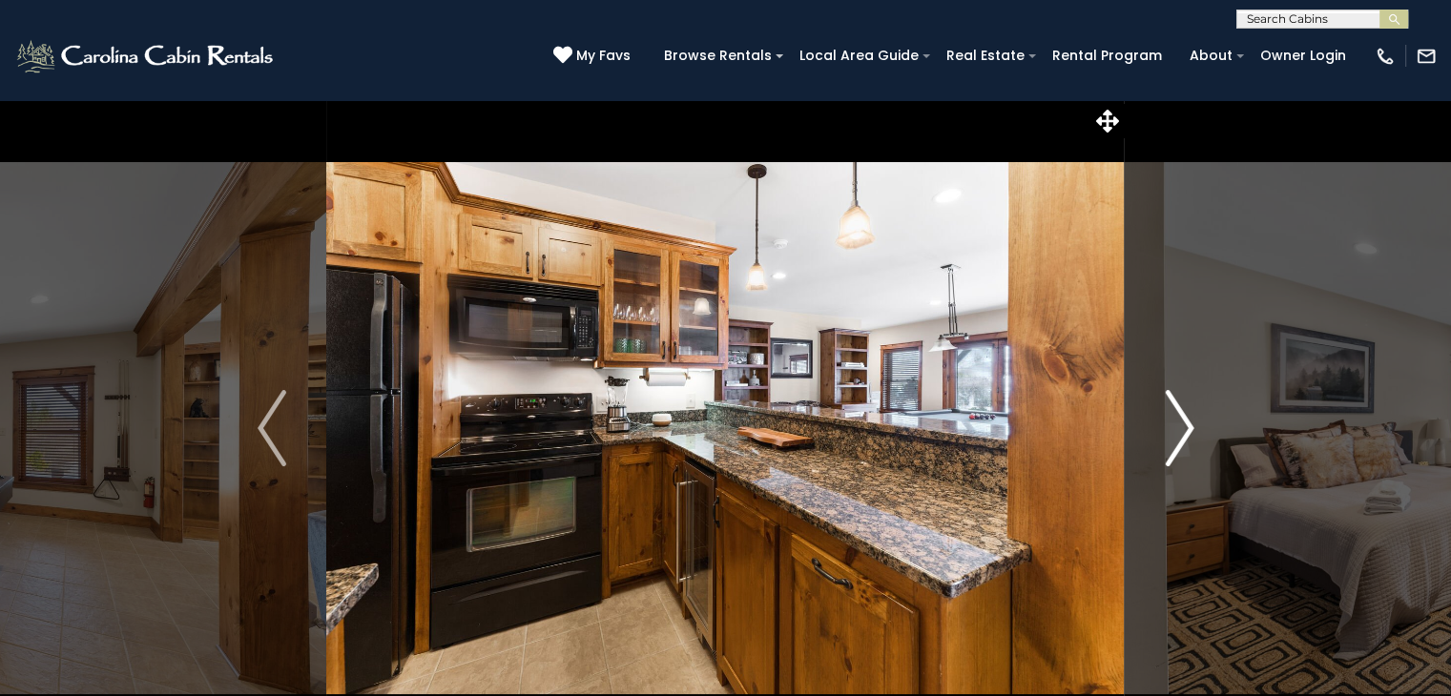
click at [1182, 424] on img "Next" at bounding box center [1179, 428] width 29 height 76
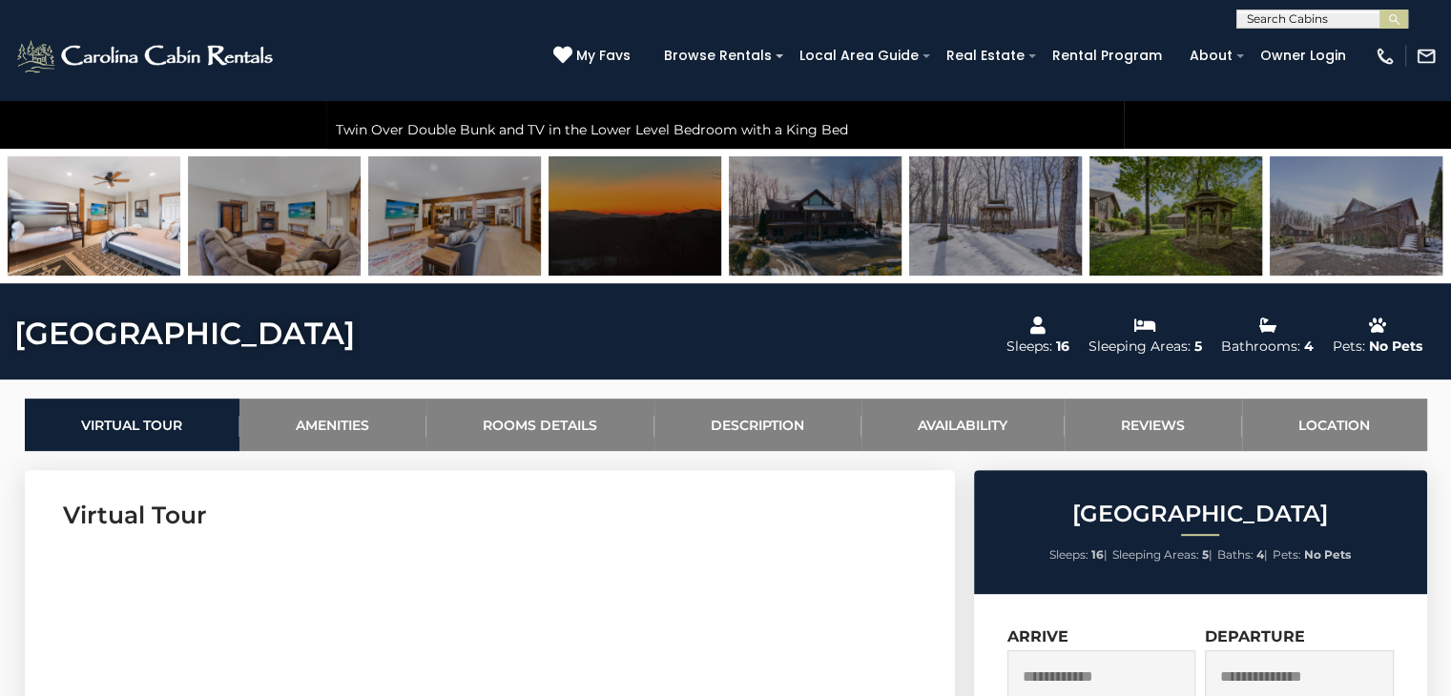
scroll to position [812, 0]
